Goal: Task Accomplishment & Management: Complete application form

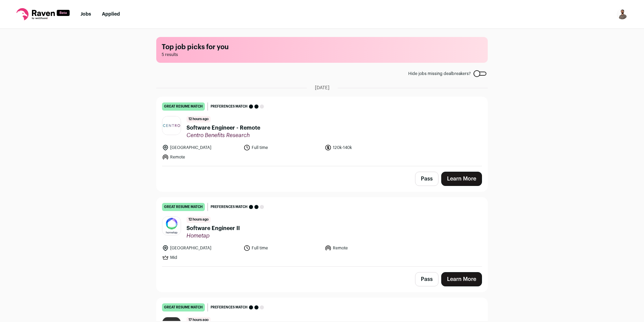
click at [208, 126] on span "Software Engineer - Remote" at bounding box center [223, 128] width 74 height 8
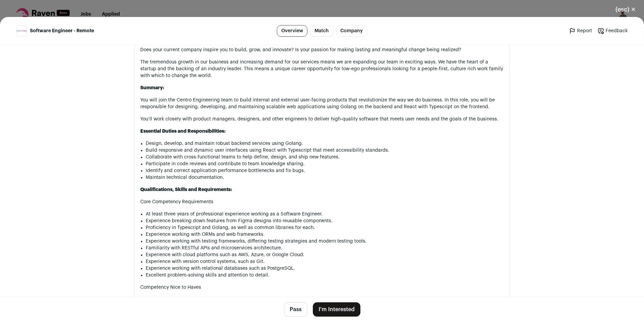
scroll to position [390, 0]
click at [631, 9] on button "(esc) ✕" at bounding box center [625, 9] width 37 height 15
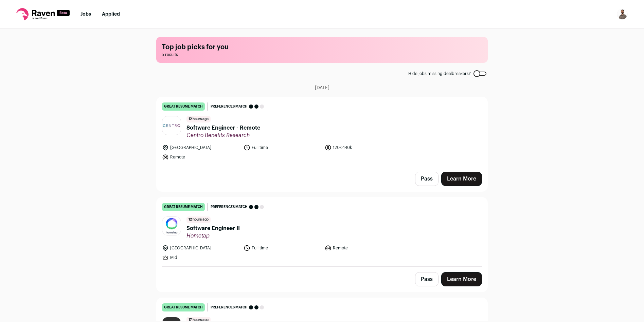
click at [218, 228] on span "Software Engineer II" at bounding box center [212, 229] width 53 height 8
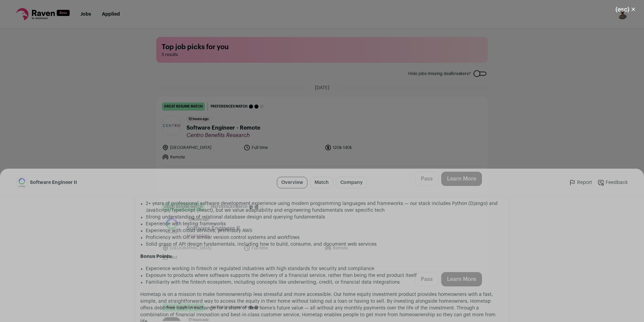
scroll to position [574, 0]
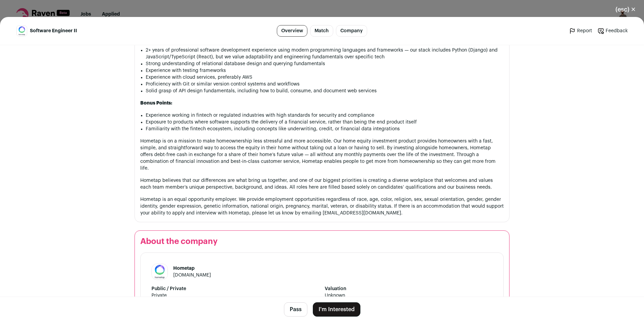
click at [625, 10] on button "(esc) ✕" at bounding box center [625, 9] width 37 height 15
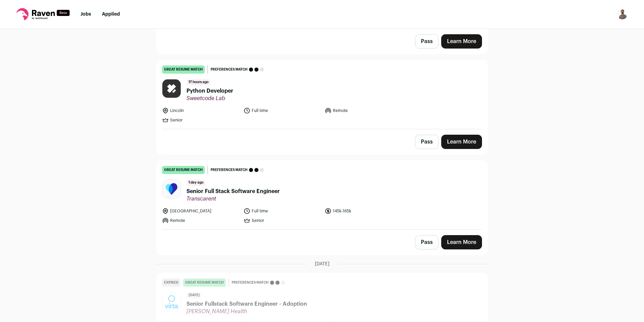
scroll to position [238, 0]
click at [220, 90] on span "Python Developer" at bounding box center [209, 91] width 47 height 8
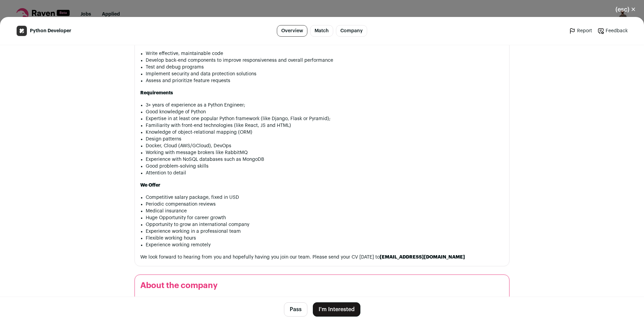
scroll to position [493, 0]
click at [296, 305] on button "Pass" at bounding box center [295, 310] width 23 height 14
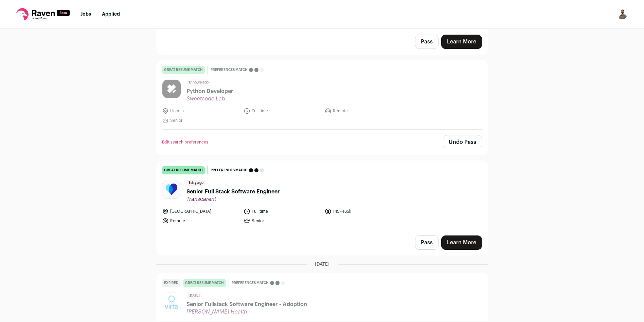
scroll to position [285, 0]
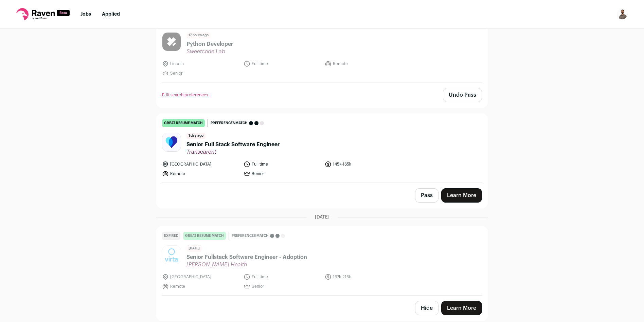
click at [254, 142] on span "Senior Full Stack Software Engineer" at bounding box center [232, 145] width 93 height 8
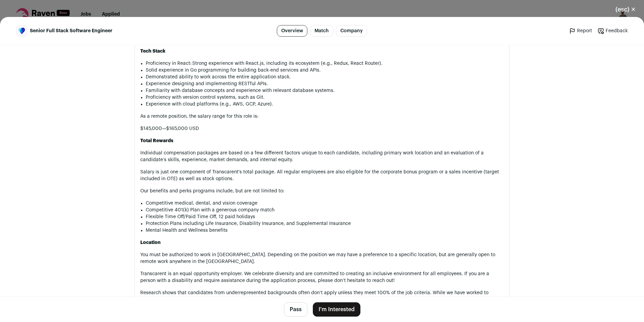
scroll to position [658, 0]
drag, startPoint x: 186, startPoint y: 147, endPoint x: 161, endPoint y: 155, distance: 25.7
click at [176, 145] on div "Who we are Transcarent and Accolade have come together to create the One Place …" at bounding box center [321, 46] width 363 height 526
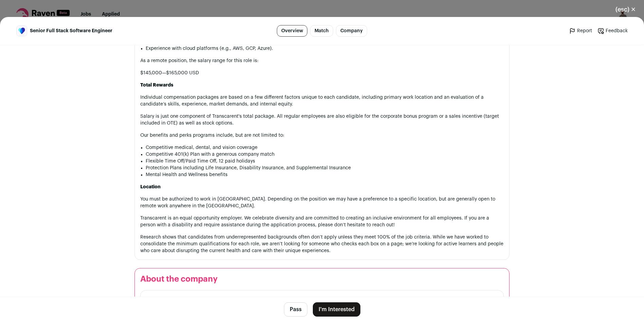
scroll to position [716, 0]
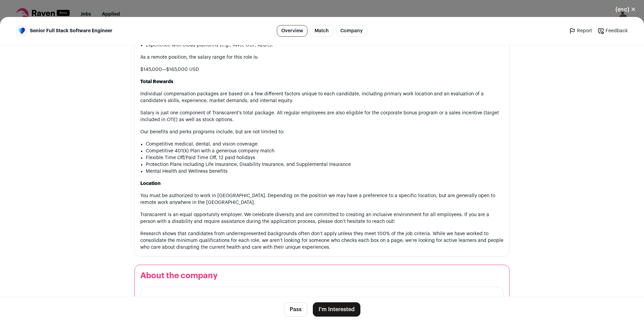
click at [337, 307] on button "I'm Interested" at bounding box center [337, 310] width 48 height 14
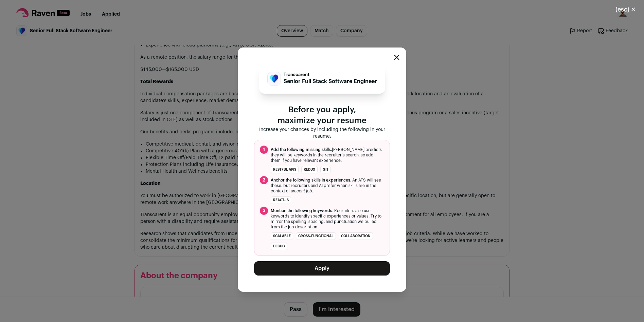
click at [325, 269] on button "Apply" at bounding box center [322, 269] width 136 height 14
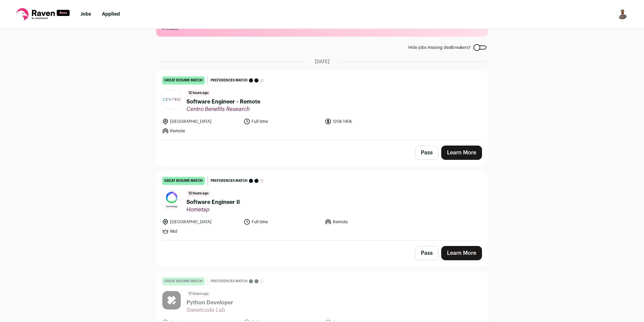
scroll to position [0, 0]
